Goal: Navigation & Orientation: Find specific page/section

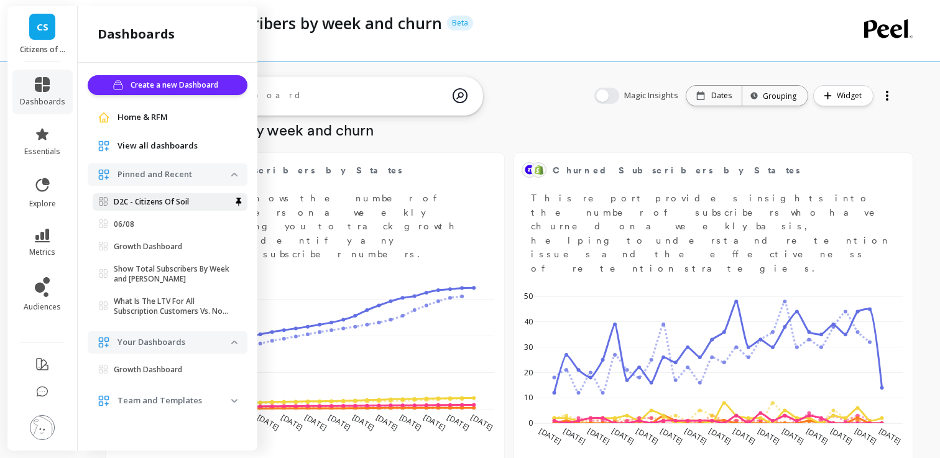
click at [129, 201] on p "D2C - Citizens Of Soil" at bounding box center [151, 202] width 75 height 10
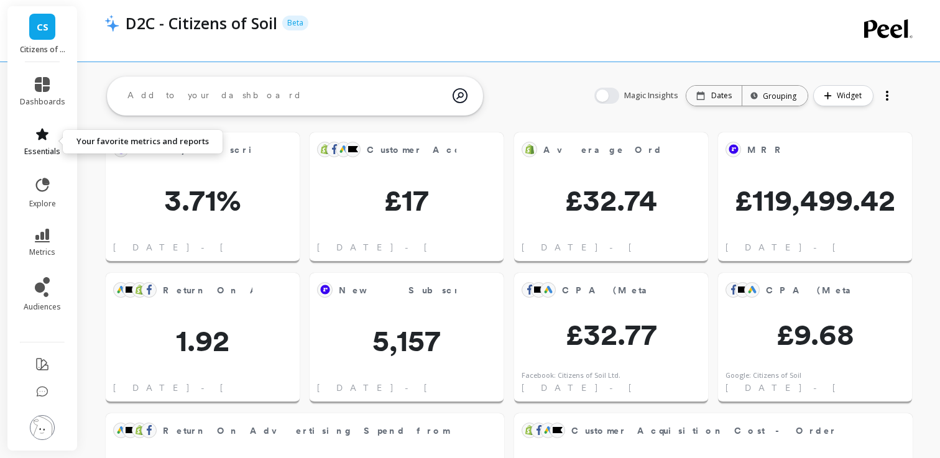
scroll to position [342, 168]
click at [46, 97] on span "dashboards" at bounding box center [42, 102] width 45 height 10
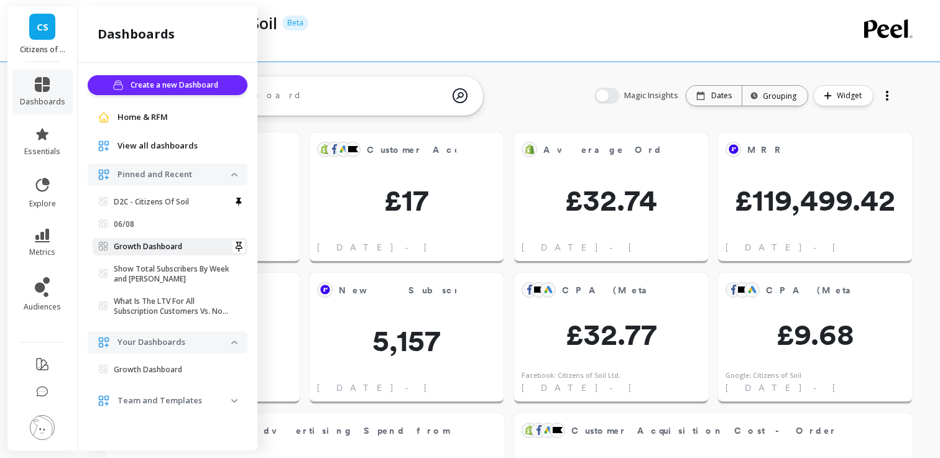
click at [149, 244] on p "Growth Dashboard" at bounding box center [148, 247] width 68 height 10
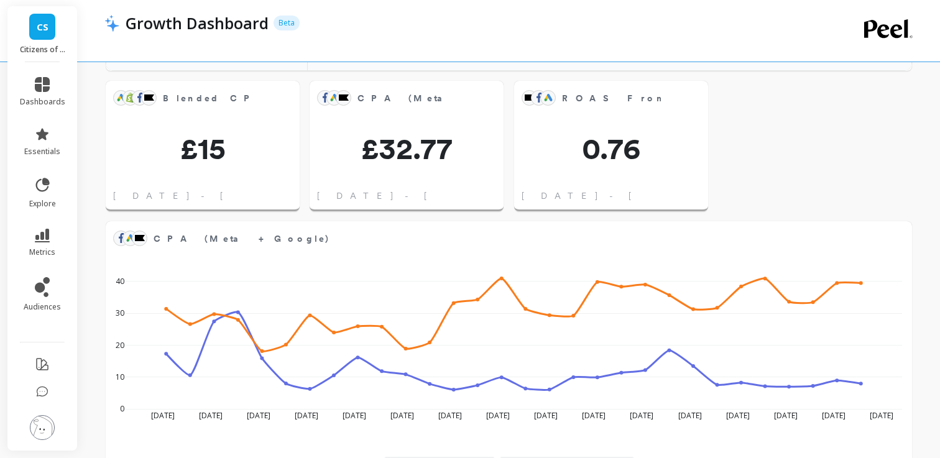
scroll to position [975, 0]
